Goal: Task Accomplishment & Management: Manage account settings

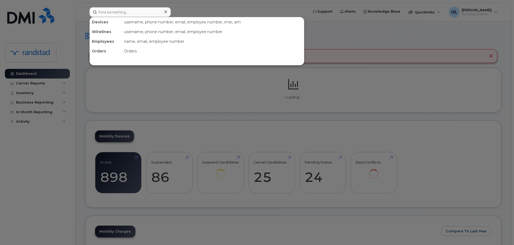
click at [142, 11] on input at bounding box center [130, 12] width 81 height 10
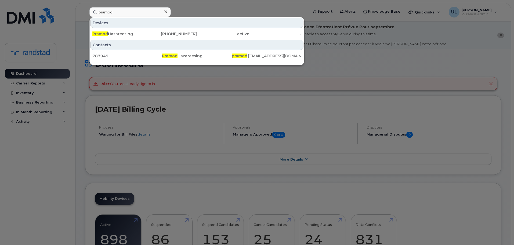
type input "pramod"
click at [155, 35] on div "437-326-5313" at bounding box center [171, 33] width 52 height 5
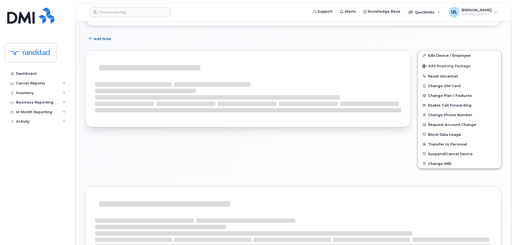
scroll to position [104, 0]
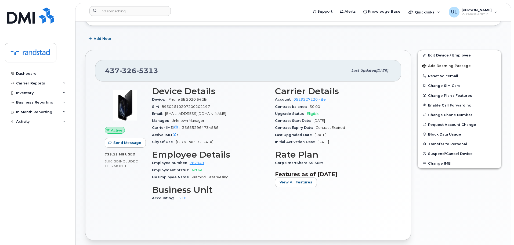
click at [126, 77] on div "437 326 5313 Last updated Mar 25, 2025" at bounding box center [248, 71] width 306 height 22
copy span "437 326 5313"
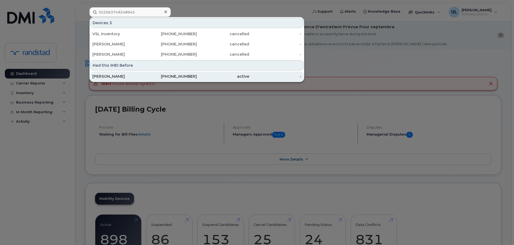
type input "352563749248945"
click at [170, 76] on div "438-439-5814" at bounding box center [171, 76] width 52 height 5
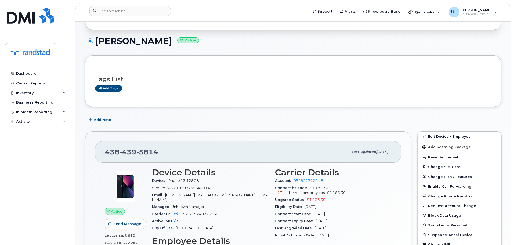
scroll to position [81, 0]
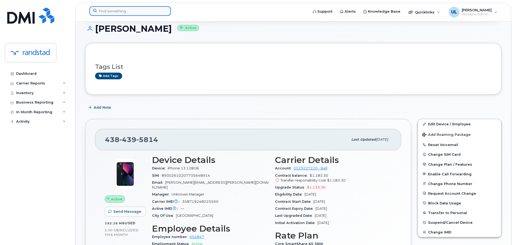
click at [134, 12] on input at bounding box center [130, 11] width 81 height 10
paste input "352563749248945"
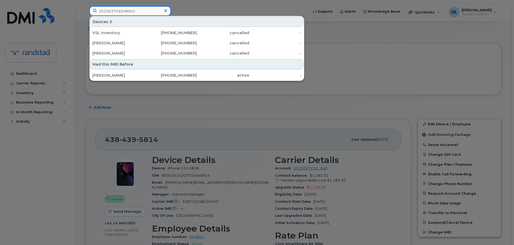
type input "352563749248945"
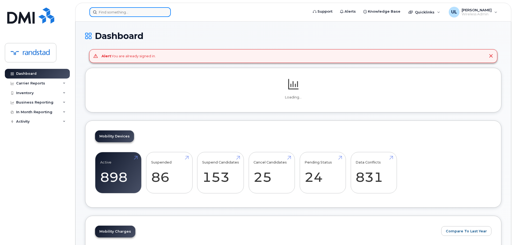
click at [152, 14] on input at bounding box center [130, 12] width 81 height 10
paste input "350559899257845"
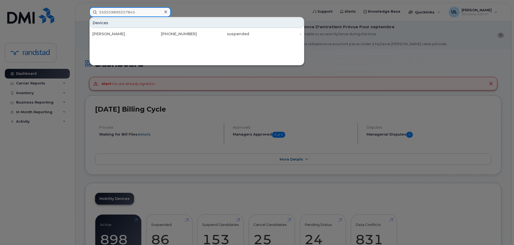
type input "350559899257845"
click at [142, 38] on div "[PERSON_NAME] ." at bounding box center [118, 34] width 52 height 10
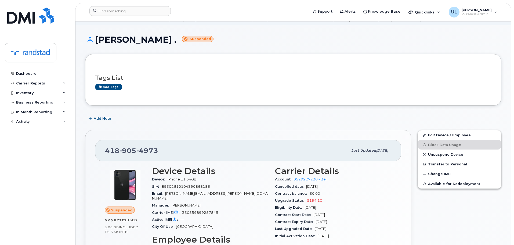
scroll to position [54, 0]
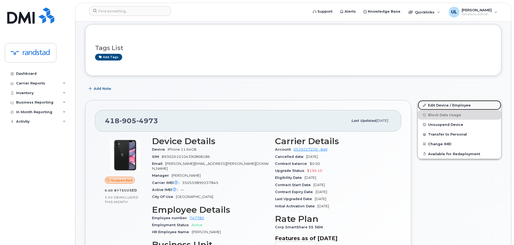
click at [432, 103] on link "Edit Device / Employee" at bounding box center [459, 105] width 83 height 10
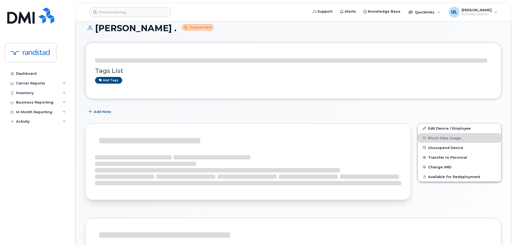
scroll to position [81, 0]
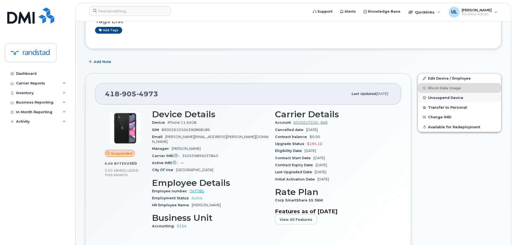
click at [445, 101] on button "Unsuspend Device" at bounding box center [459, 98] width 83 height 10
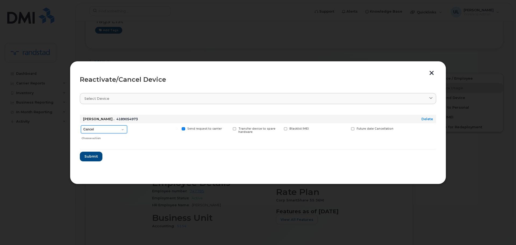
click at [122, 129] on select "Cancel Suspend - Extend Suspension Reactivate" at bounding box center [104, 129] width 46 height 8
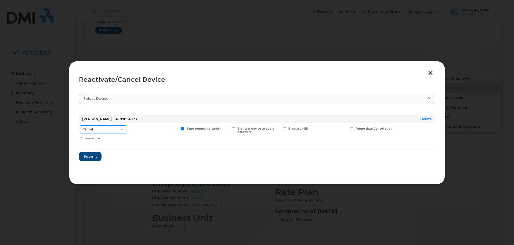
select select "[object Object]"
click at [80, 125] on select "Cancel Suspend - Extend Suspension Reactivate" at bounding box center [103, 129] width 46 height 8
click at [98, 156] on button "Submit" at bounding box center [90, 157] width 22 height 10
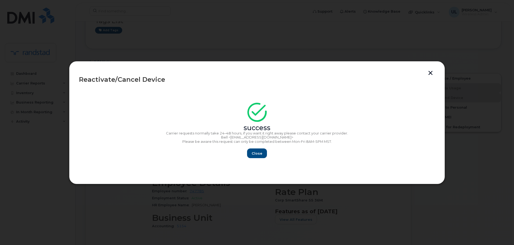
click at [246, 157] on div "Close" at bounding box center [257, 153] width 356 height 10
click at [260, 153] on span "Close" at bounding box center [257, 153] width 11 height 5
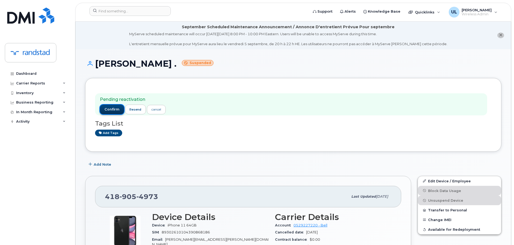
click at [111, 112] on button "confirm" at bounding box center [112, 110] width 24 height 10
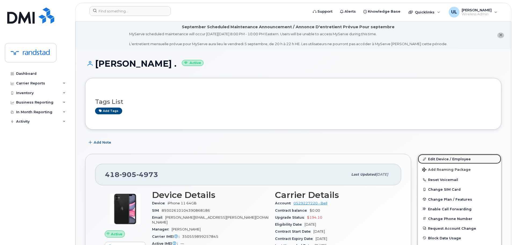
click at [446, 161] on link "Edit Device / Employee" at bounding box center [459, 159] width 83 height 10
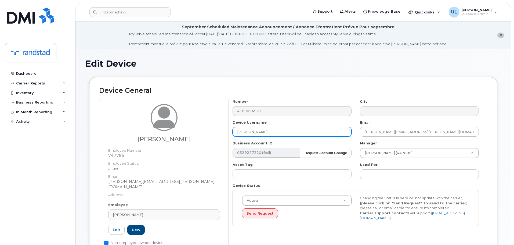
drag, startPoint x: 269, startPoint y: 132, endPoint x: 152, endPoint y: 117, distance: 117.7
click at [152, 117] on div "[PERSON_NAME] Employee Number: 747785 Employee Status: active Email: [PERSON_NA…" at bounding box center [293, 177] width 389 height 156
paste input "[PERSON_NAME]"
type input "[PERSON_NAME]"
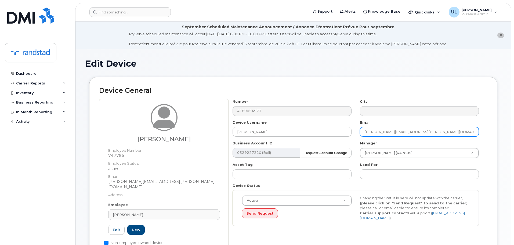
click at [423, 134] on input "dominique.martel@randstad.ca" at bounding box center [419, 132] width 119 height 10
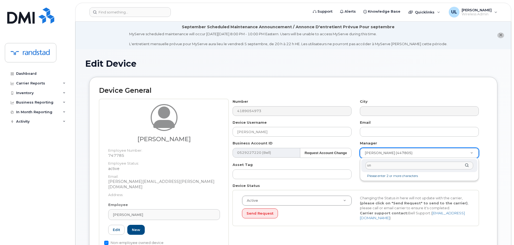
type input "unk"
type input "281330"
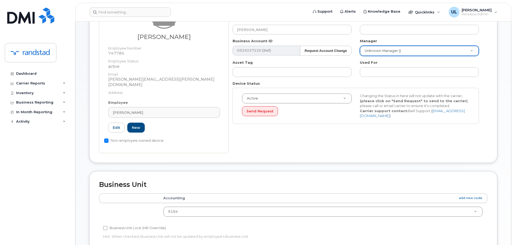
scroll to position [161, 0]
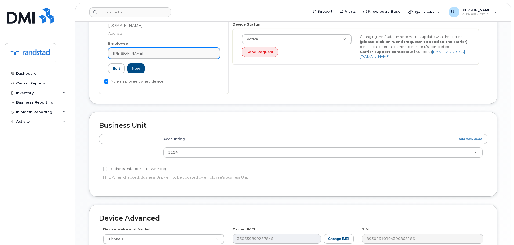
click at [182, 48] on link "[PERSON_NAME]" at bounding box center [164, 53] width 112 height 11
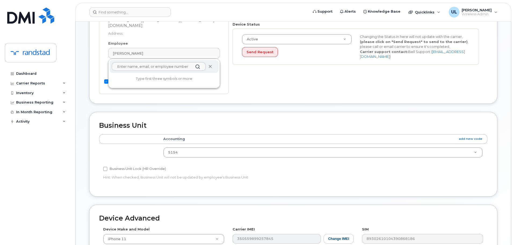
click at [210, 65] on icon at bounding box center [210, 66] width 3 height 3
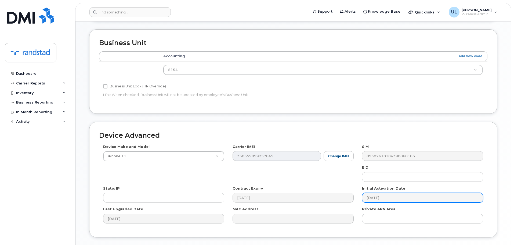
scroll to position [256, 0]
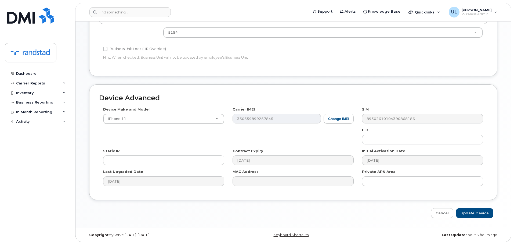
click at [482, 219] on div "Edit Device Device General Employee Is not assigned to device Create new or sel…" at bounding box center [294, 10] width 436 height 434
click at [481, 216] on input "Update Device" at bounding box center [474, 213] width 37 height 10
type input "Saving..."
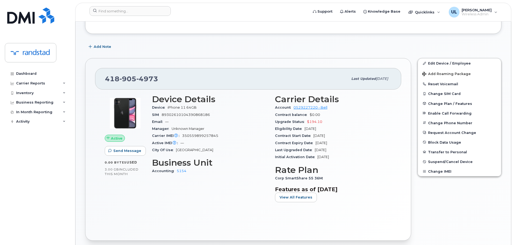
scroll to position [108, 0]
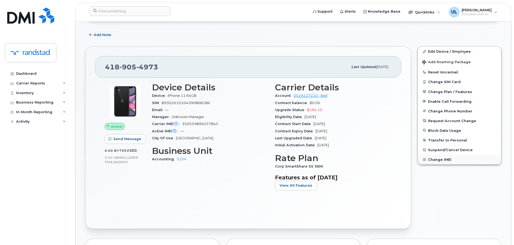
click at [442, 161] on button "Change IMEI" at bounding box center [459, 160] width 83 height 10
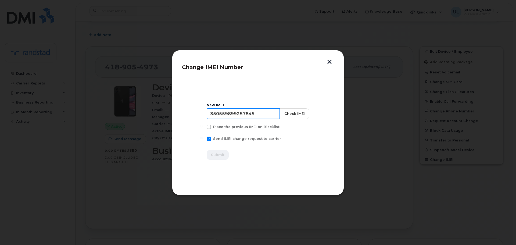
click at [241, 112] on input "350559899257845" at bounding box center [243, 113] width 73 height 11
paste input "25637492489"
type input "352563749248945"
click at [287, 114] on button "Check IMEI" at bounding box center [295, 113] width 30 height 11
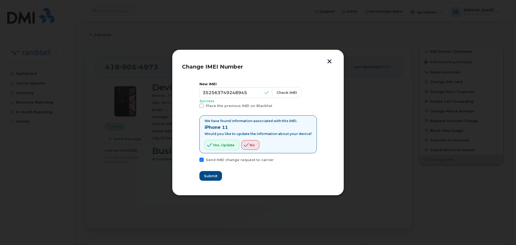
click at [221, 148] on button "Yes, update" at bounding box center [222, 145] width 35 height 10
click at [216, 172] on button "Submit" at bounding box center [210, 176] width 22 height 10
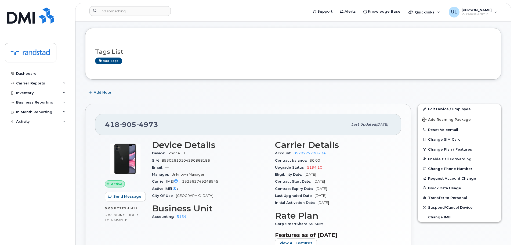
scroll to position [108, 0]
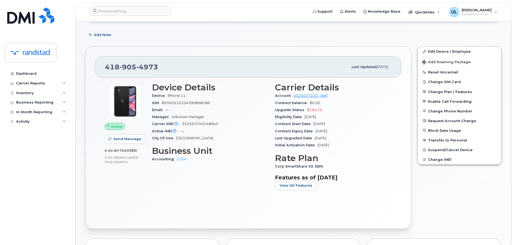
click at [146, 66] on span "4973" at bounding box center [148, 67] width 22 height 8
copy span "[PHONE_NUMBER]"
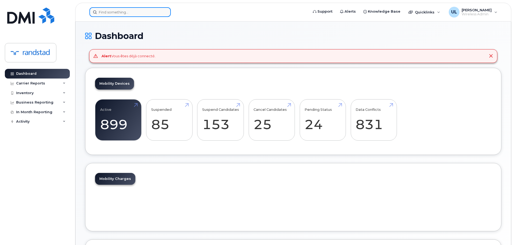
click at [158, 13] on input at bounding box center [130, 12] width 81 height 10
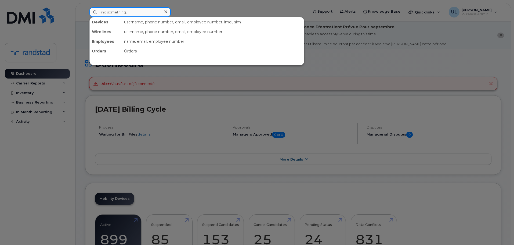
paste input "Belkhir"
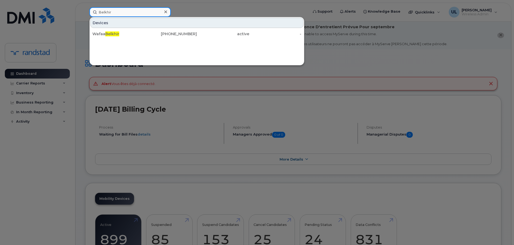
type input "Belkhir"
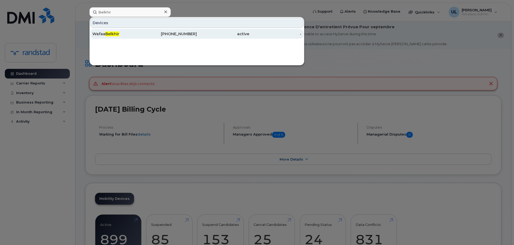
click at [132, 36] on div "Wafaa Belkhir" at bounding box center [118, 33] width 52 height 5
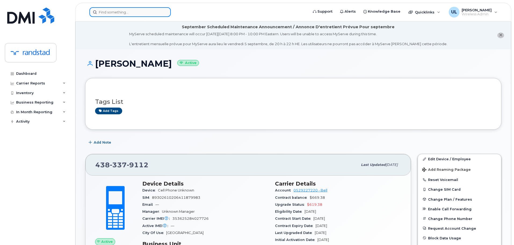
click at [117, 11] on input at bounding box center [130, 12] width 81 height 10
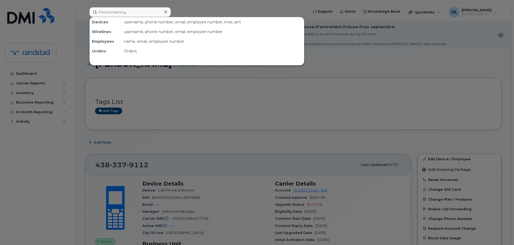
click at [144, 95] on div at bounding box center [257, 122] width 514 height 245
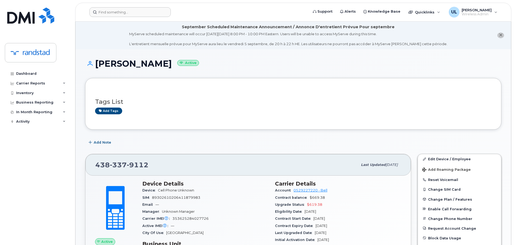
drag, startPoint x: 97, startPoint y: 64, endPoint x: 159, endPoint y: 60, distance: 61.5
click at [159, 60] on h1 "Wafaa Belkhir Active" at bounding box center [293, 63] width 417 height 9
copy h1 "Wafaa Belkhir"
click at [143, 12] on input at bounding box center [130, 12] width 81 height 10
paste input "Wafaa Belkhir"
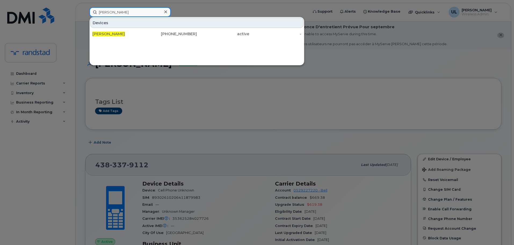
paste input "(613) 406-9749"
type input "(613) 406-9749"
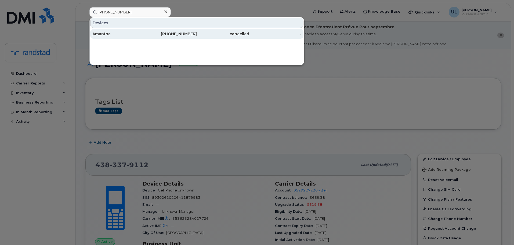
click at [141, 34] on div "Amantha" at bounding box center [118, 33] width 52 height 5
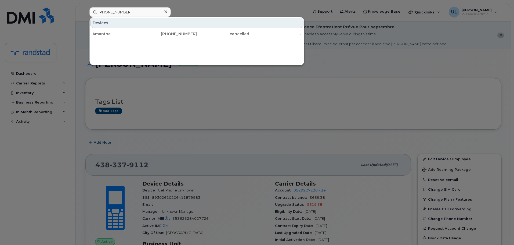
click at [190, 133] on div at bounding box center [257, 122] width 514 height 245
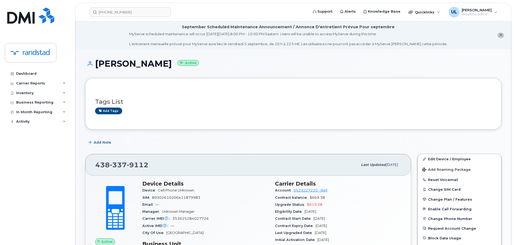
click at [140, 165] on span "9112" at bounding box center [138, 165] width 22 height 8
copy span "438 337 9112"
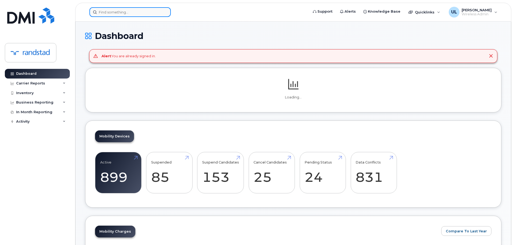
click at [145, 10] on input at bounding box center [130, 12] width 81 height 10
paste input "Williamson"
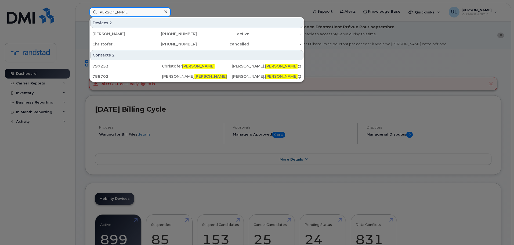
type input "Williamson"
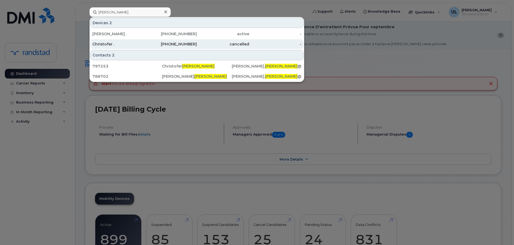
drag, startPoint x: 133, startPoint y: 33, endPoint x: 174, endPoint y: 48, distance: 44.0
click at [133, 37] on div "Laura ." at bounding box center [118, 34] width 52 height 10
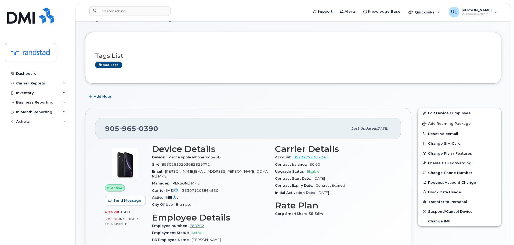
scroll to position [81, 0]
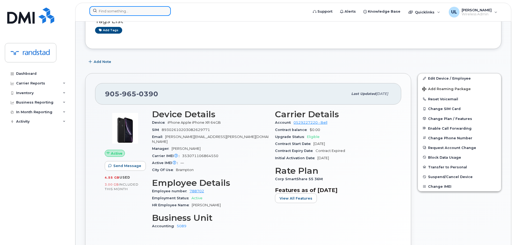
click at [165, 8] on div at bounding box center [130, 11] width 81 height 10
paste input "[PERSON_NAME]"
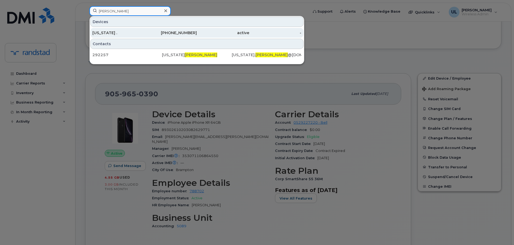
type input "Andrianopoulos"
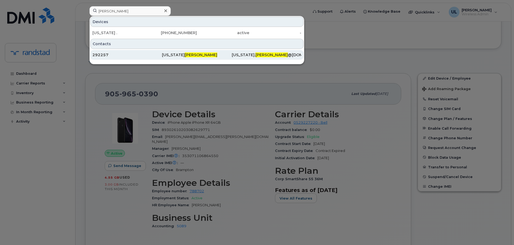
drag, startPoint x: 150, startPoint y: 37, endPoint x: 175, endPoint y: 53, distance: 30.0
click at [150, 37] on div "514-779-9478" at bounding box center [171, 33] width 52 height 10
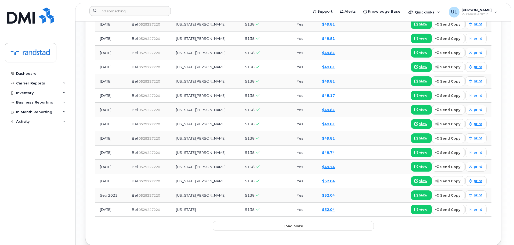
scroll to position [664, 0]
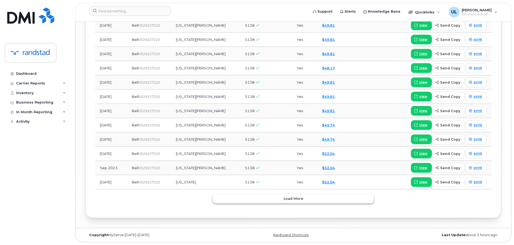
click at [276, 195] on button "Load more" at bounding box center [293, 199] width 161 height 10
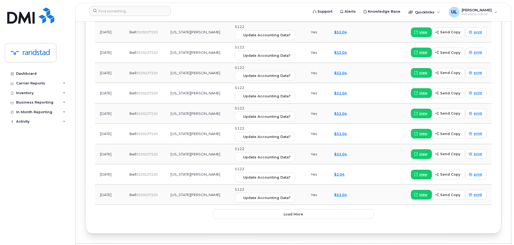
scroll to position [1129, 0]
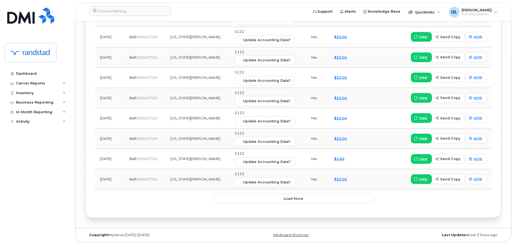
click at [287, 198] on span "Load more" at bounding box center [294, 198] width 20 height 5
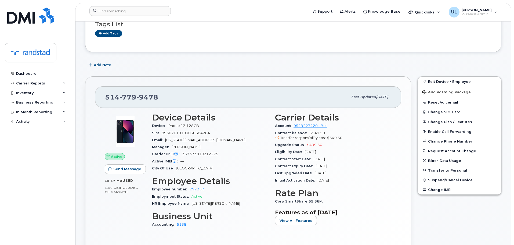
scroll to position [108, 0]
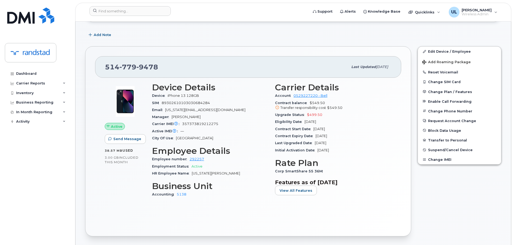
drag, startPoint x: 304, startPoint y: 121, endPoint x: 335, endPoint y: 121, distance: 31.2
click at [335, 121] on div "Eligibility Date Sep 19, 2027" at bounding box center [333, 121] width 117 height 7
drag, startPoint x: 339, startPoint y: 134, endPoint x: 316, endPoint y: 137, distance: 23.2
click at [316, 137] on div "Contract Expiry Date Sep 18, 2027" at bounding box center [333, 136] width 117 height 7
copy span "Sep 18, 2027"
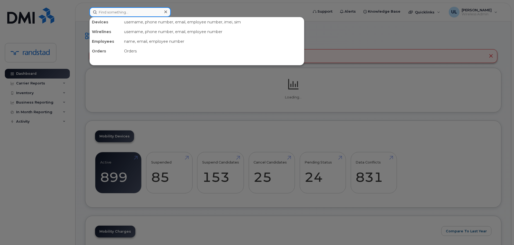
click at [160, 12] on input at bounding box center [130, 12] width 81 height 10
paste input "5873373937"
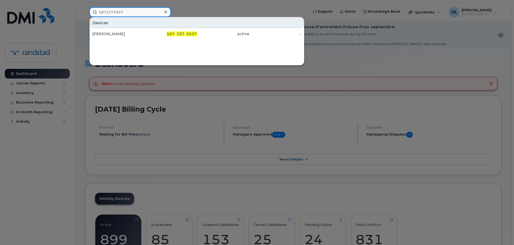
type input "5873373937"
click at [111, 33] on div "[PERSON_NAME]" at bounding box center [118, 33] width 52 height 5
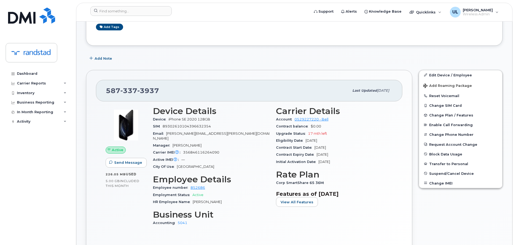
scroll to position [81, 0]
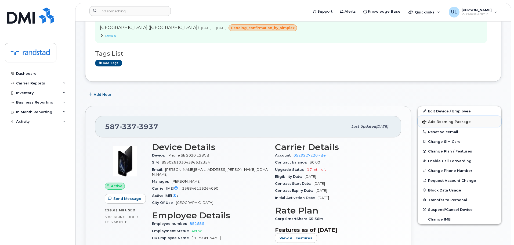
click at [448, 123] on span "Add Roaming Package" at bounding box center [447, 122] width 49 height 5
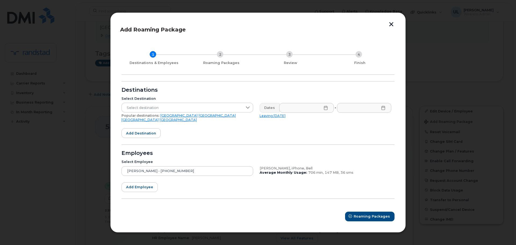
click at [160, 117] on link "[GEOGRAPHIC_DATA]" at bounding box center [178, 115] width 37 height 4
click at [306, 113] on input "text" at bounding box center [306, 108] width 55 height 10
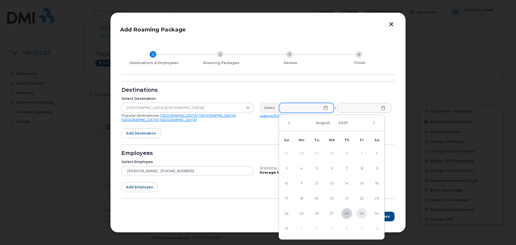
click at [365, 215] on span "29" at bounding box center [361, 213] width 11 height 11
type input "[DATE]"
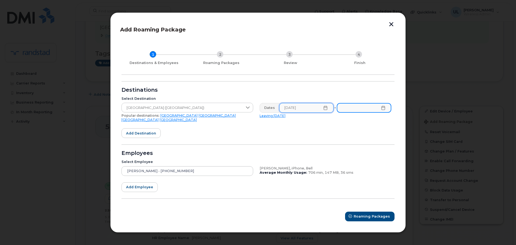
click at [370, 113] on input "text" at bounding box center [364, 108] width 55 height 10
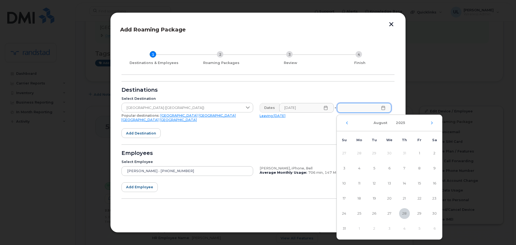
click at [428, 125] on div "[DATE]" at bounding box center [389, 123] width 105 height 16
click at [432, 124] on icon "Next Month" at bounding box center [431, 123] width 3 height 4
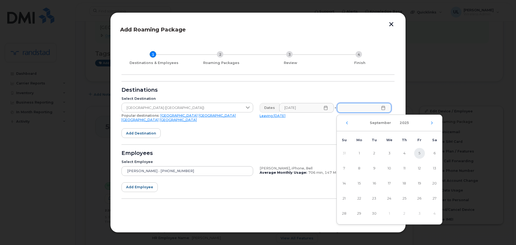
click at [417, 154] on span "5" at bounding box center [419, 153] width 11 height 11
type input "[DATE]"
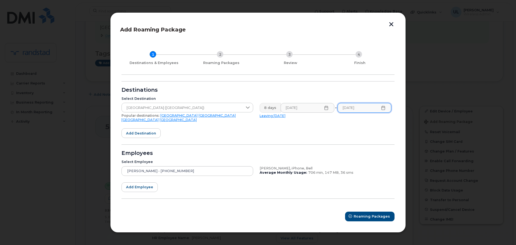
click at [265, 152] on div "Employees" at bounding box center [257, 153] width 273 height 4
click at [358, 215] on span "Roaming Packages" at bounding box center [372, 216] width 36 height 5
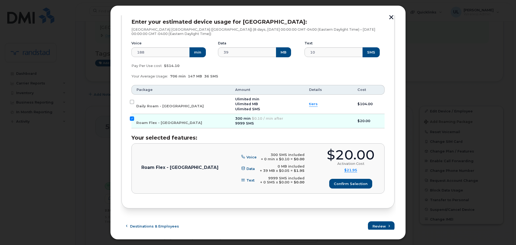
click at [149, 126] on td "Roam Flex - [GEOGRAPHIC_DATA]" at bounding box center [180, 121] width 99 height 15
click at [148, 122] on span "Roam Flex - [GEOGRAPHIC_DATA]" at bounding box center [169, 123] width 66 height 4
click at [134, 121] on input "Roam Flex - [GEOGRAPHIC_DATA]" at bounding box center [132, 118] width 4 height 4
checkbox input "false"
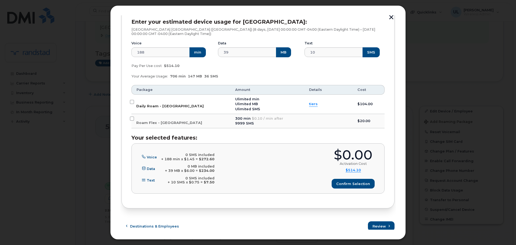
click at [154, 103] on label "Daily Roam - [GEOGRAPHIC_DATA]" at bounding box center [169, 104] width 67 height 9
click at [134, 103] on input "Daily Roam - [GEOGRAPHIC_DATA]" at bounding box center [132, 102] width 4 height 4
checkbox input "true"
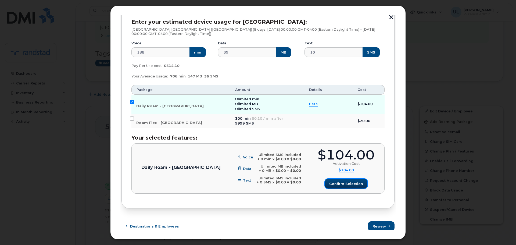
click at [331, 185] on span "Confirm selection" at bounding box center [346, 183] width 34 height 5
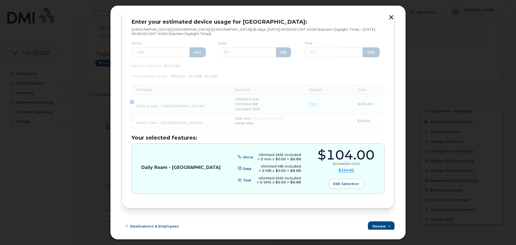
click at [348, 151] on div "$104.00" at bounding box center [346, 154] width 57 height 13
copy div "$104.00"
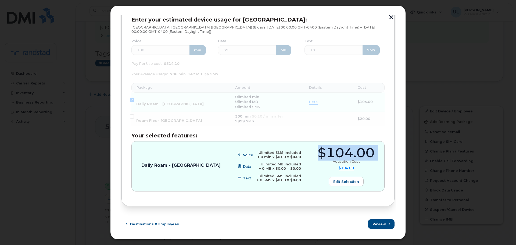
scroll to position [83, 0]
